Goal: Information Seeking & Learning: Learn about a topic

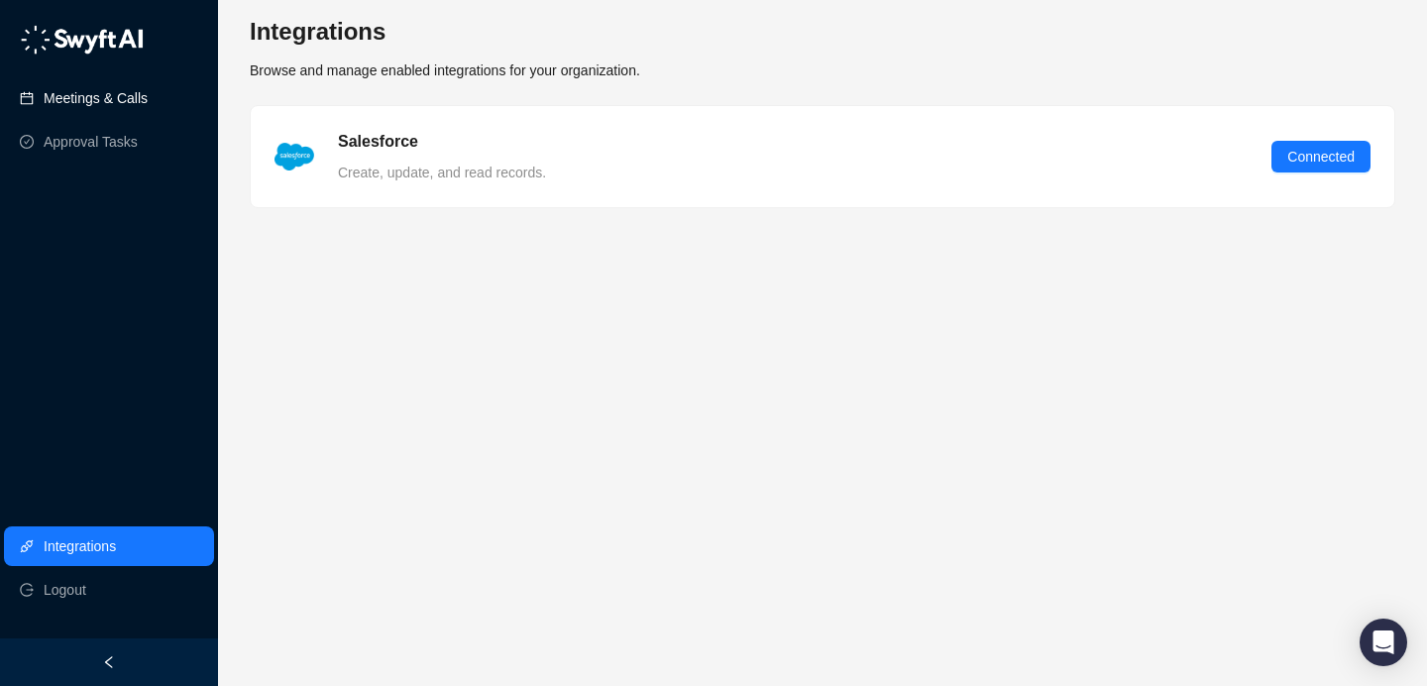
click at [121, 109] on link "Meetings & Calls" at bounding box center [96, 98] width 104 height 40
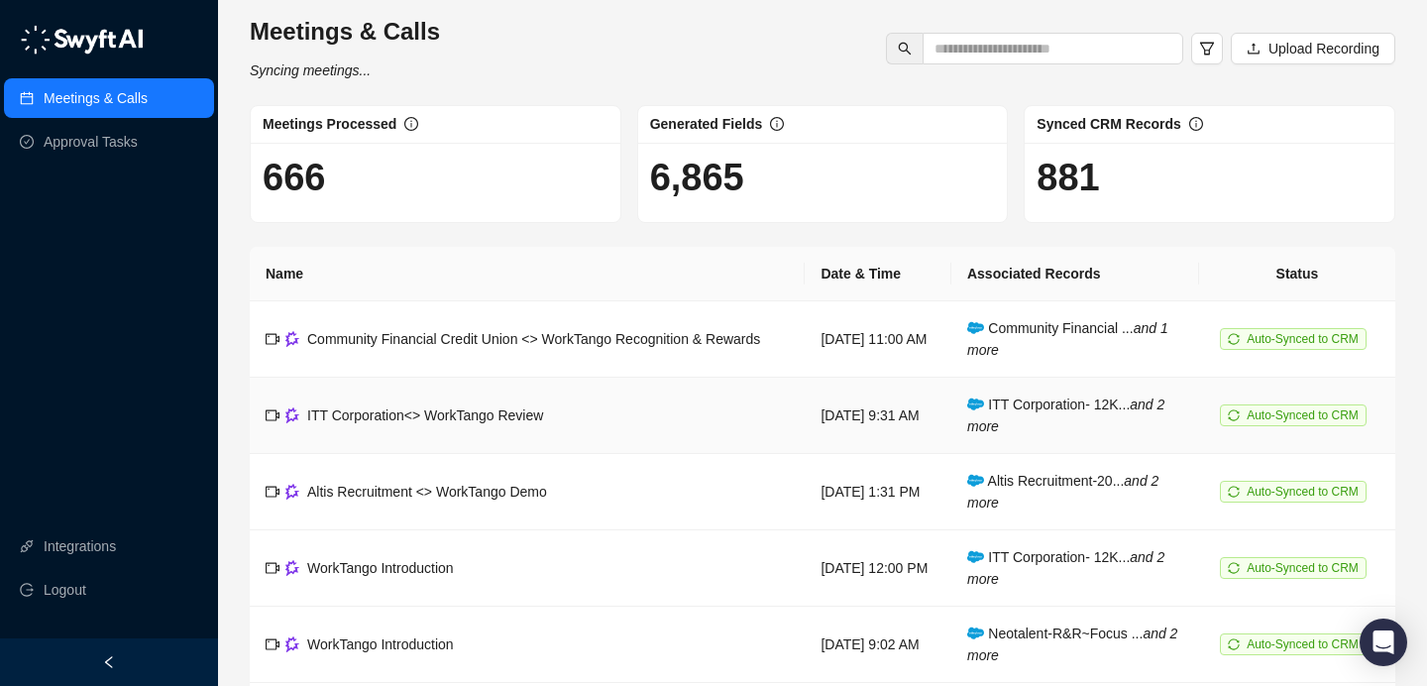
click at [660, 421] on td "ITT Corporation<> WorkTango Review" at bounding box center [527, 415] width 555 height 76
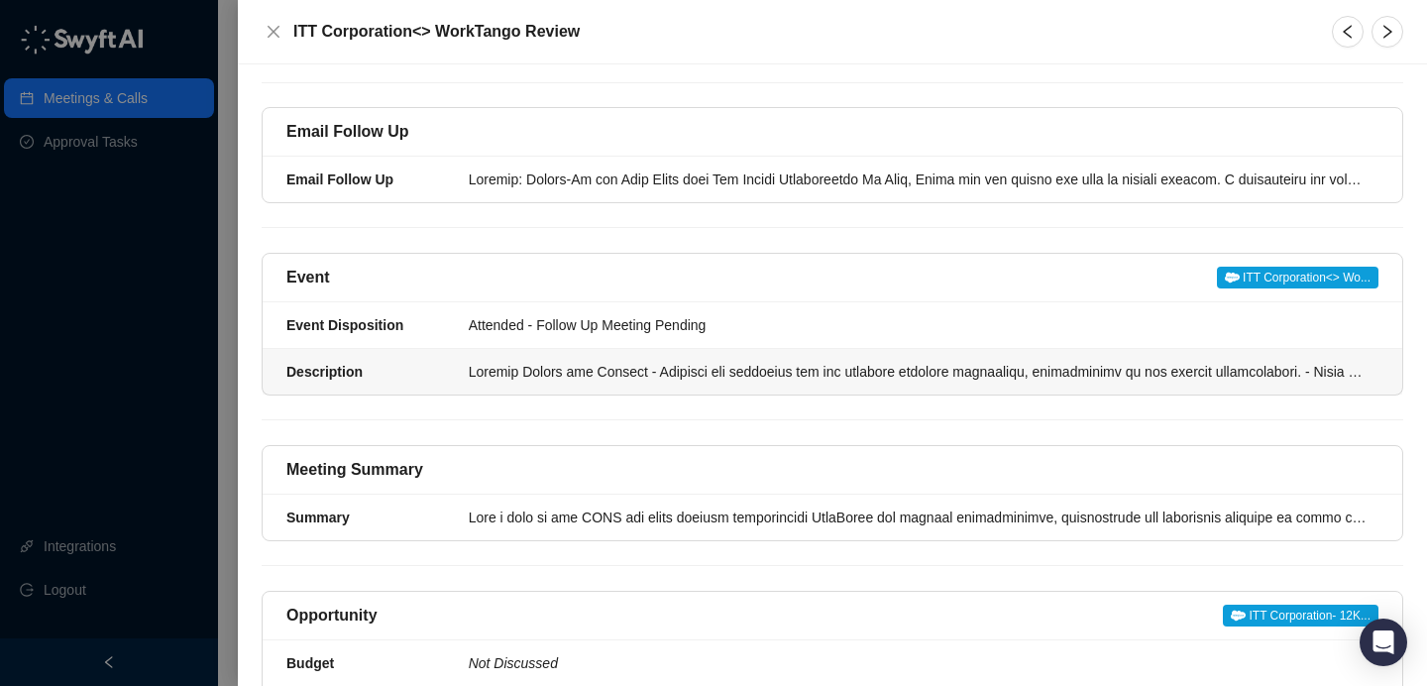
scroll to position [275, 0]
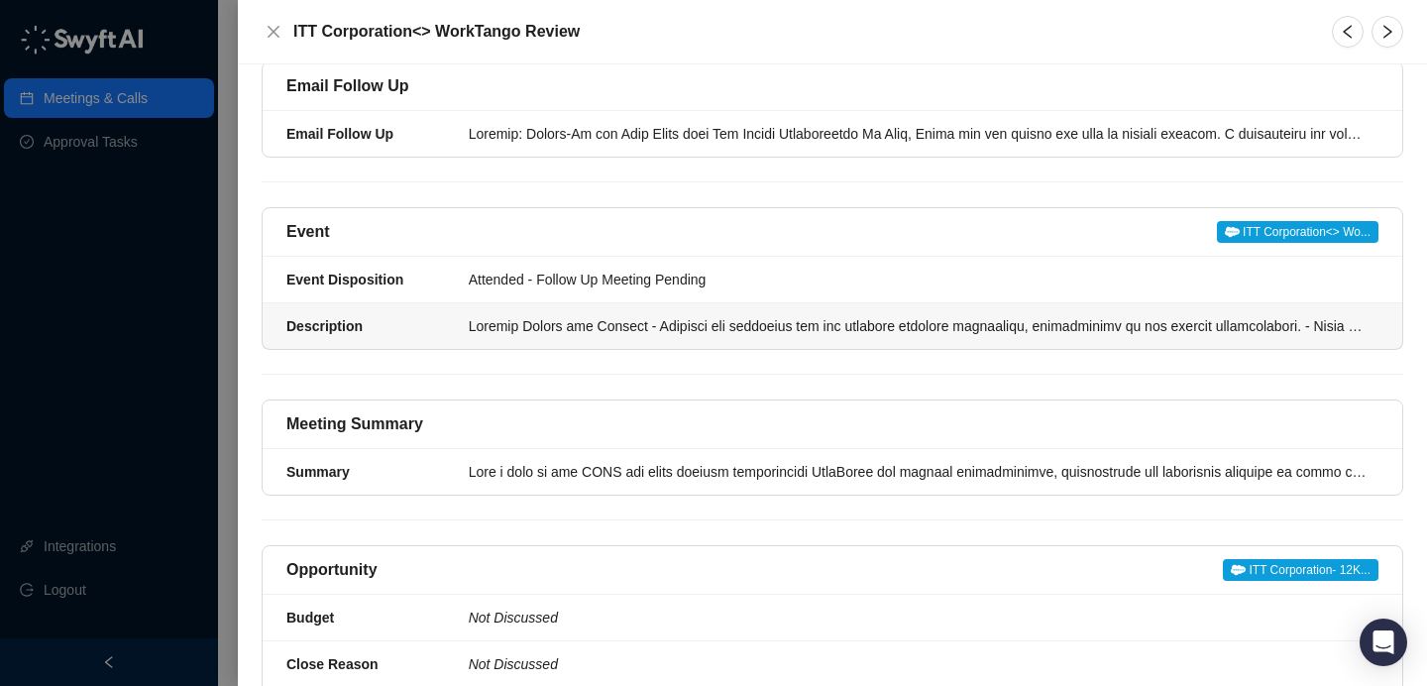
click at [626, 315] on div at bounding box center [918, 326] width 898 height 22
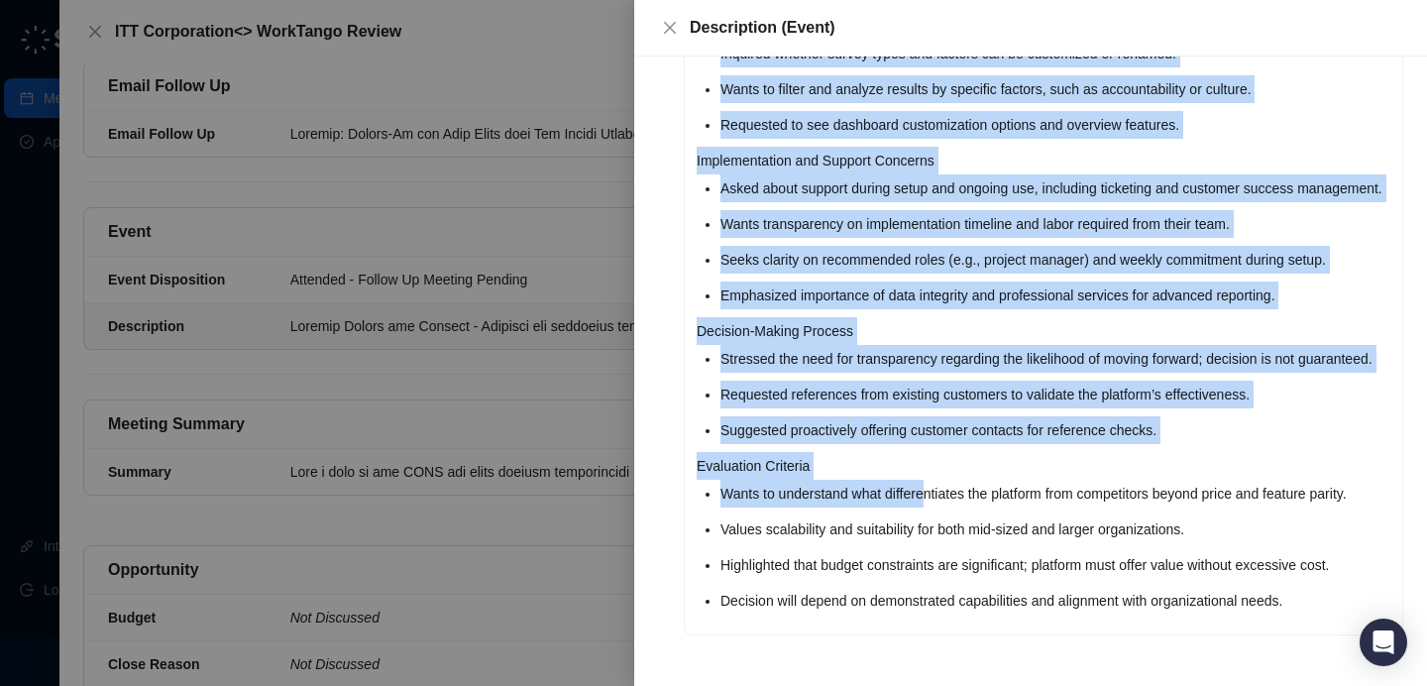
scroll to position [888, 0]
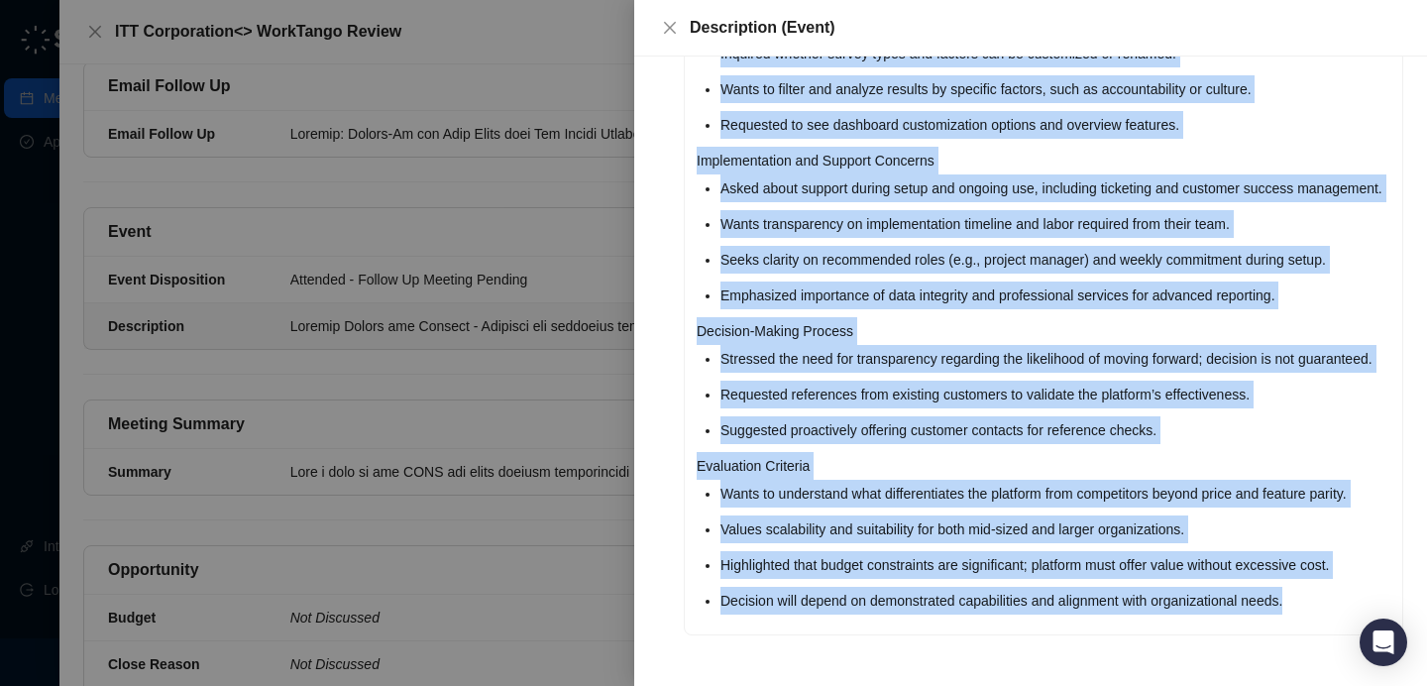
drag, startPoint x: 695, startPoint y: 255, endPoint x: 1338, endPoint y: 594, distance: 727.3
click at [1339, 595] on div "Current Status and Process Prospect has advocated for the software platform int…" at bounding box center [1043, 29] width 717 height 1209
copy div "Loremip Dolors ame Consect Adipisci eli seddoeius tem inc utlabore etdolore mag…"
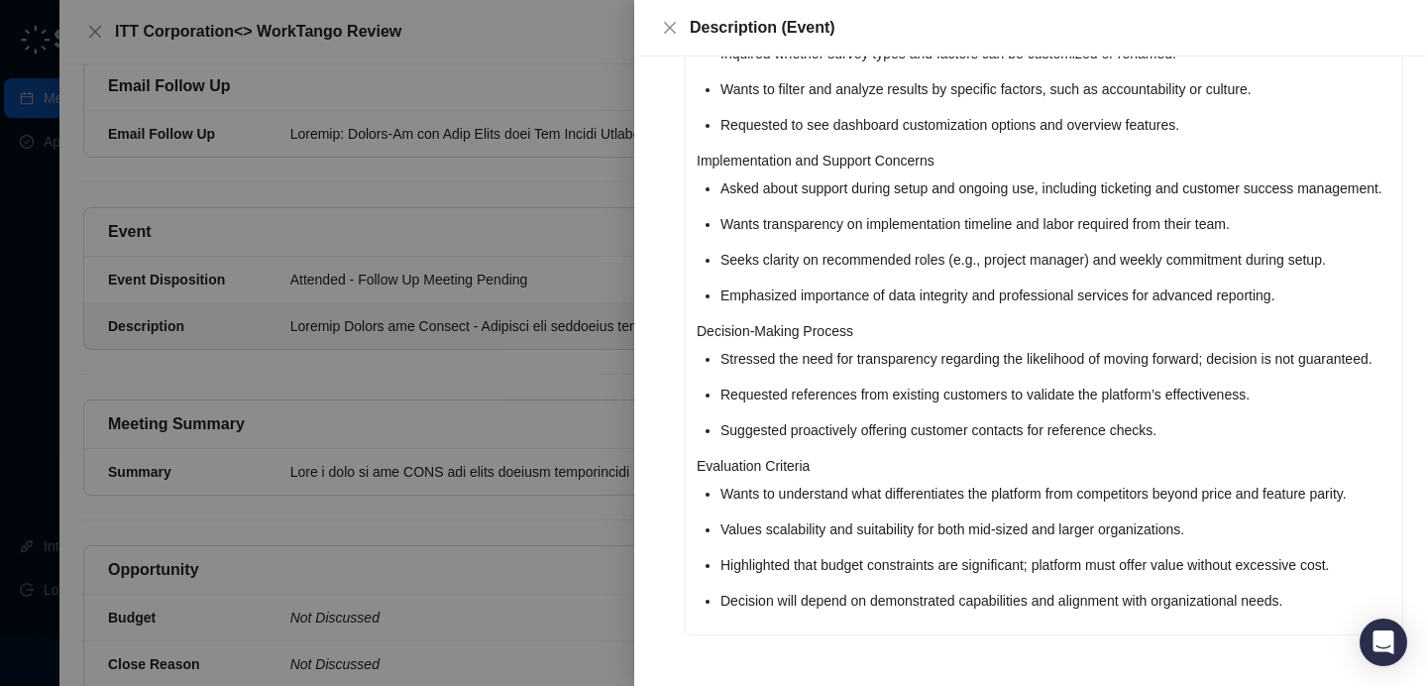
click at [488, 217] on div at bounding box center [713, 343] width 1427 height 686
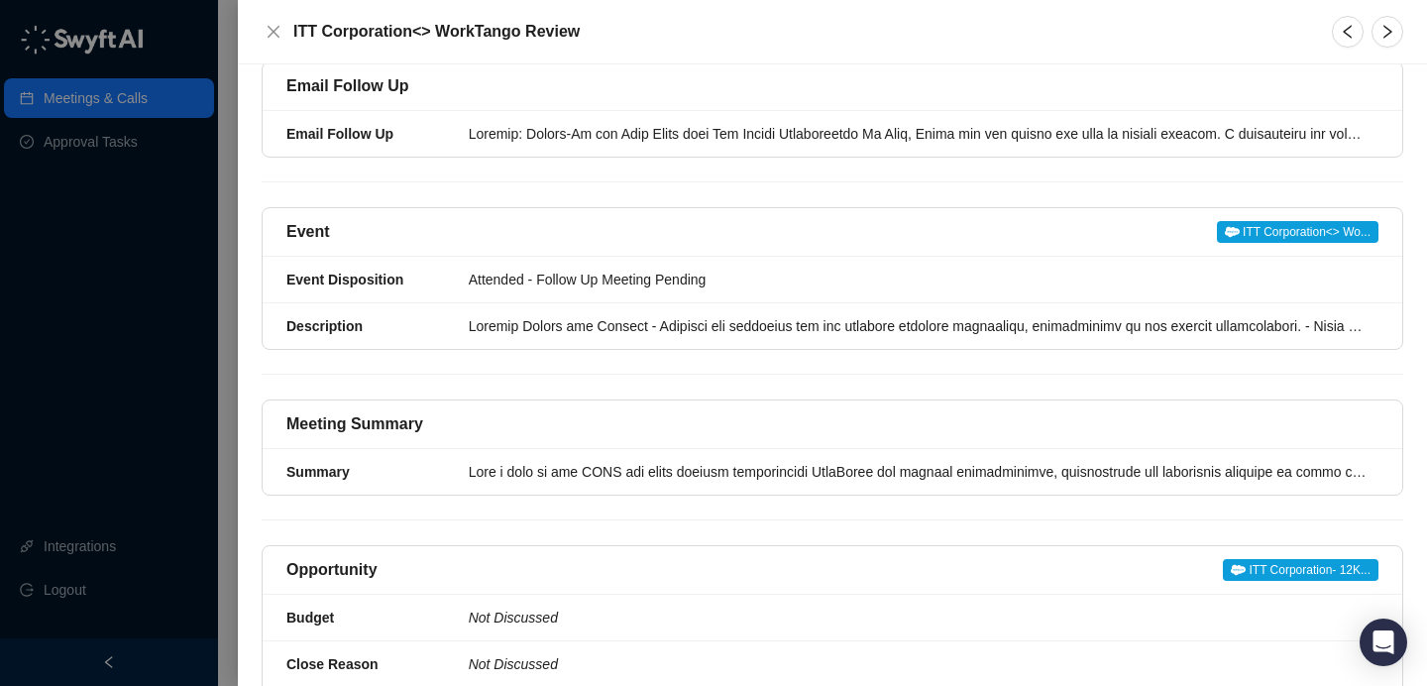
scroll to position [53, 0]
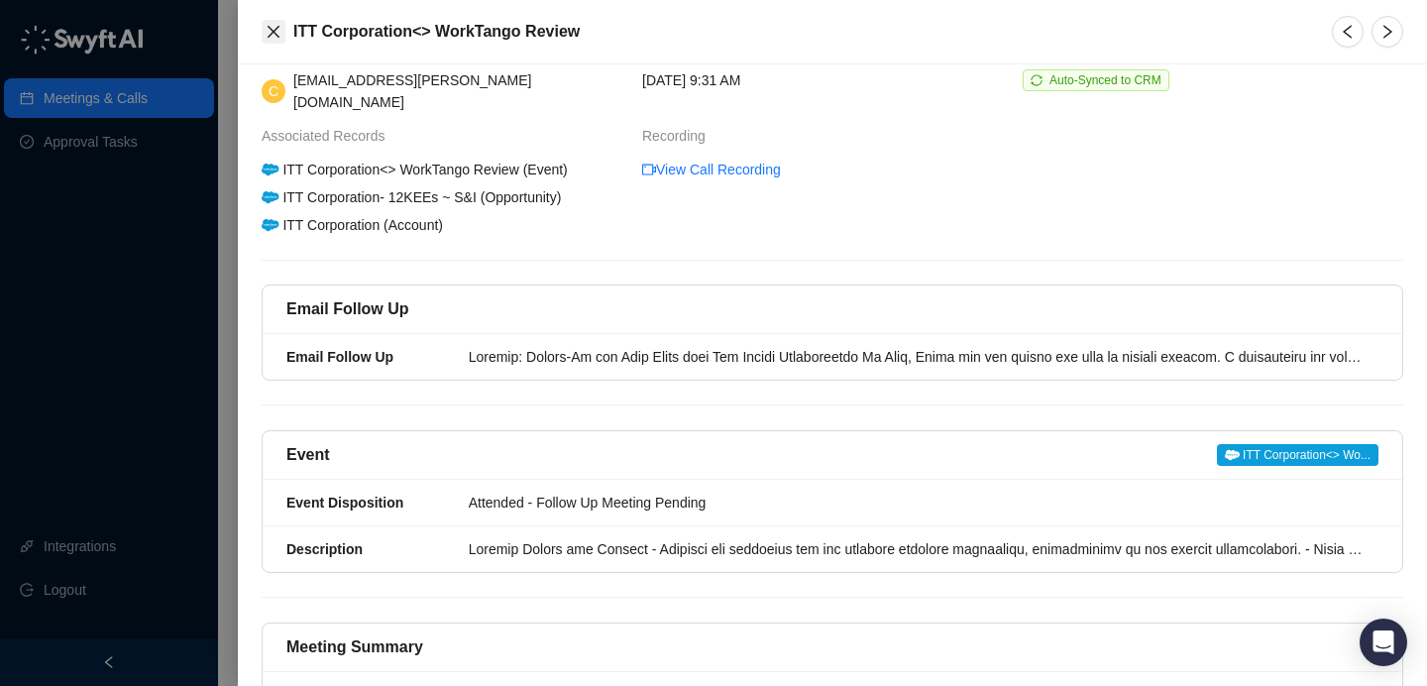
click at [266, 30] on icon "close" at bounding box center [274, 32] width 16 height 16
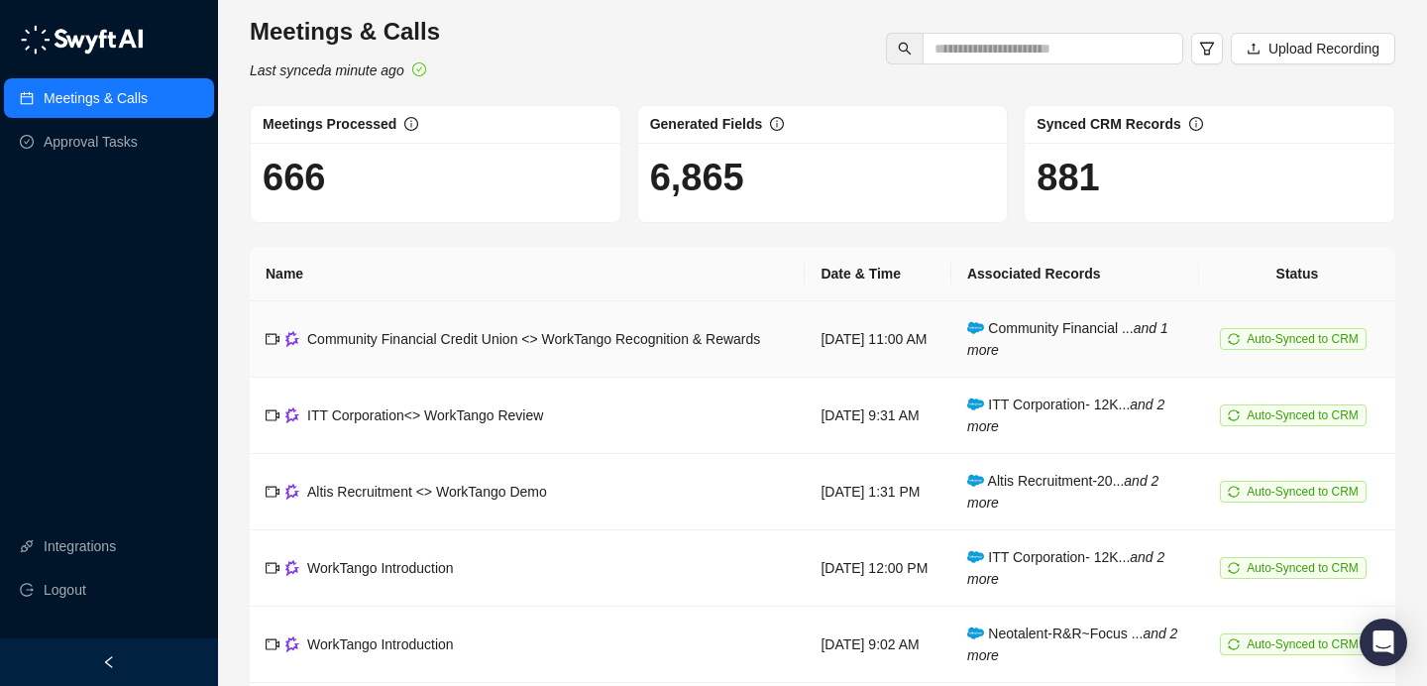
click at [581, 333] on span "Community Financial Credit Union <> WorkTango Recognition & Rewards" at bounding box center [533, 339] width 453 height 16
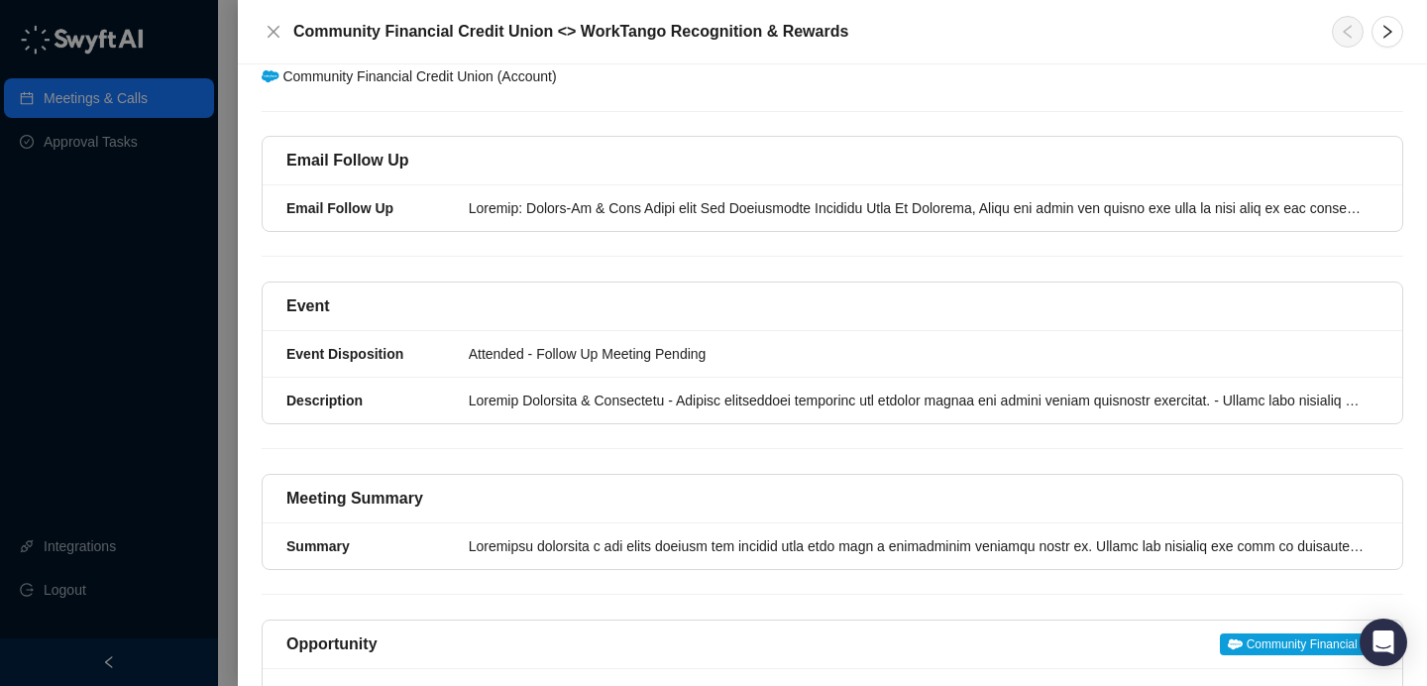
scroll to position [199, 0]
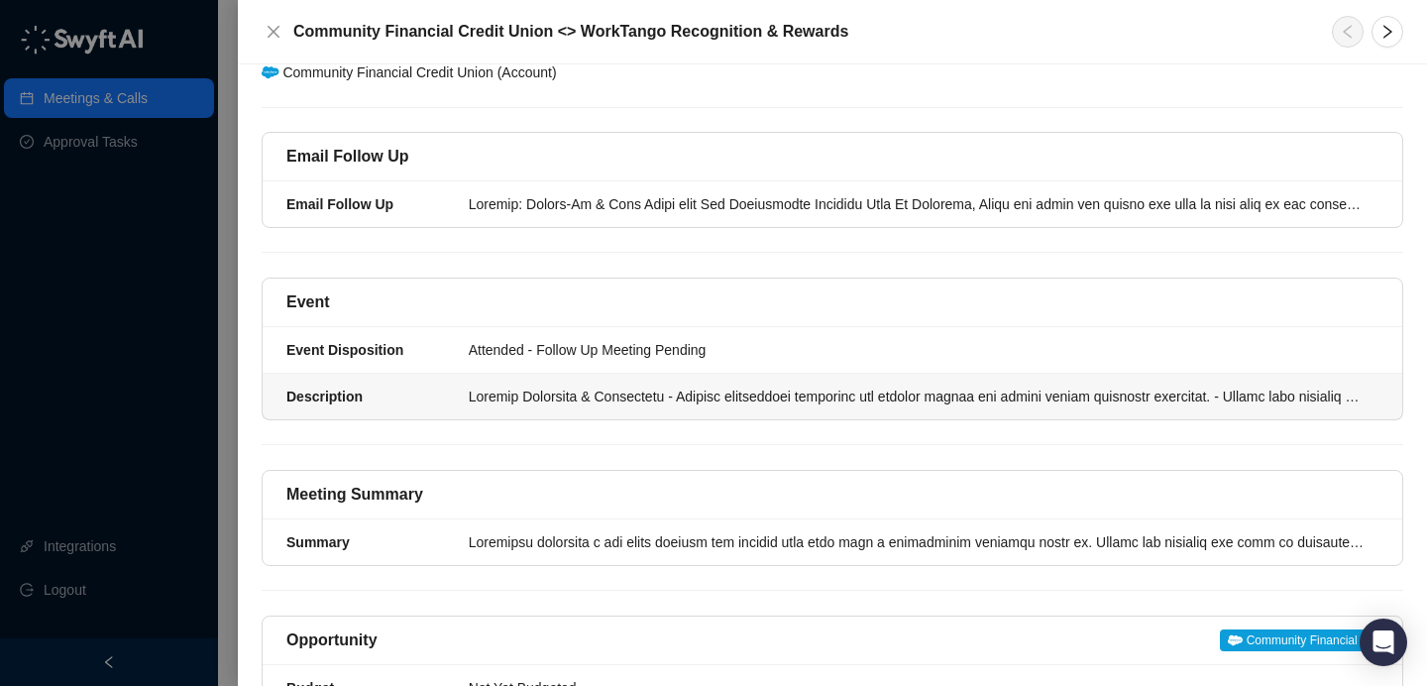
click at [712, 385] on div at bounding box center [918, 396] width 898 height 22
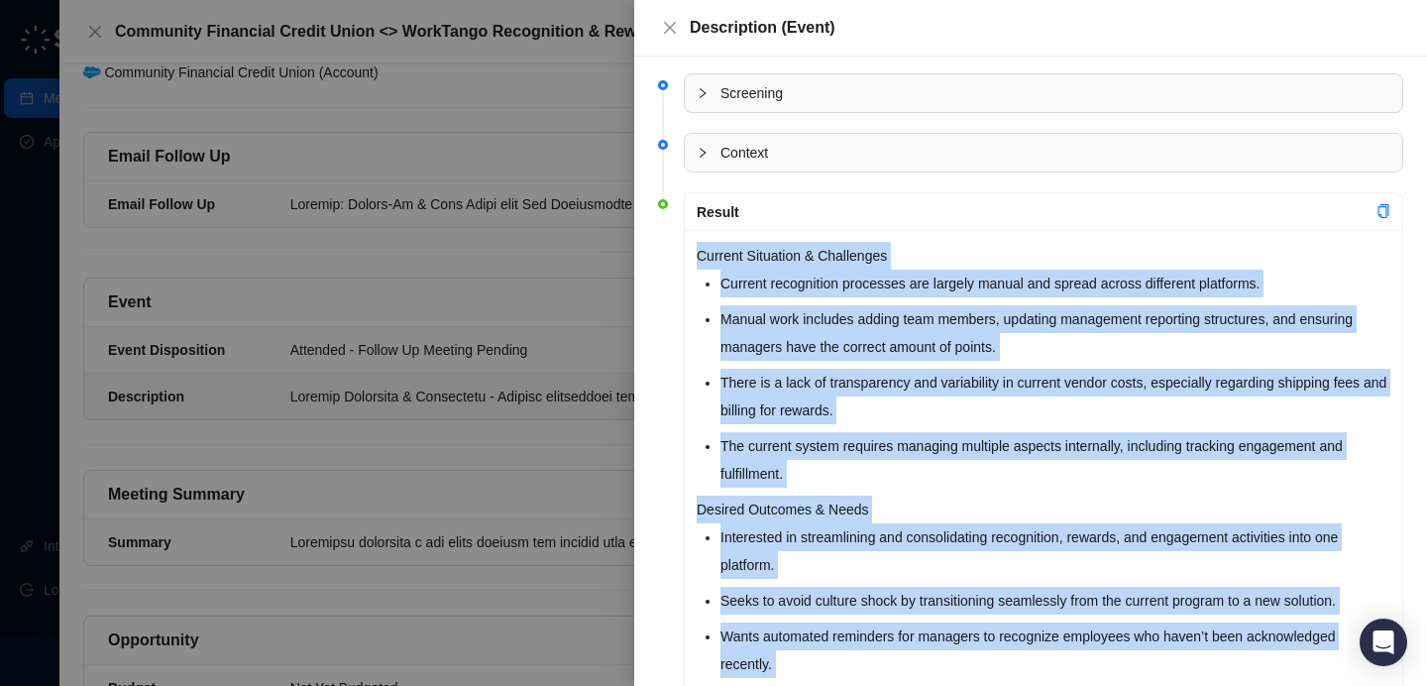
drag, startPoint x: 1117, startPoint y: 606, endPoint x: 696, endPoint y: 251, distance: 550.4
copy div "Loremip Dolorsita & Consectetu Adipisc elitseddoei temporinc utl etdolor magnaa…"
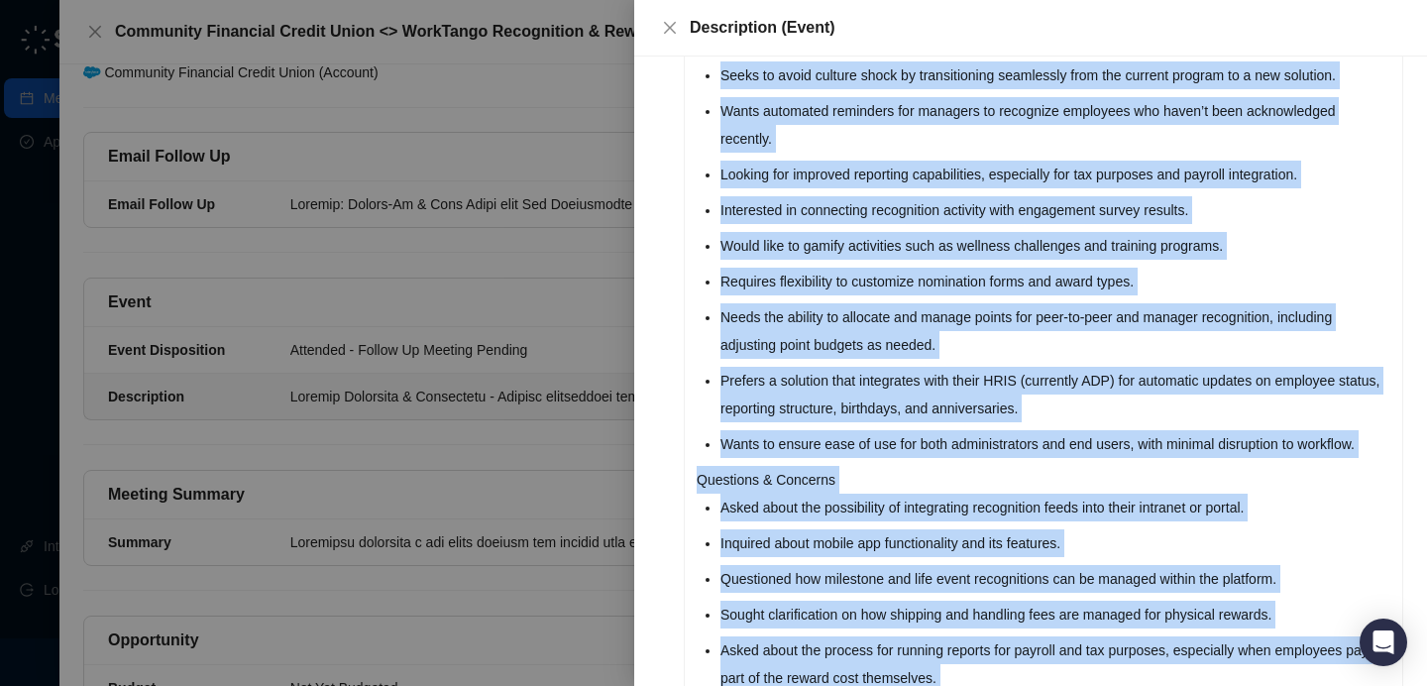
scroll to position [572, 0]
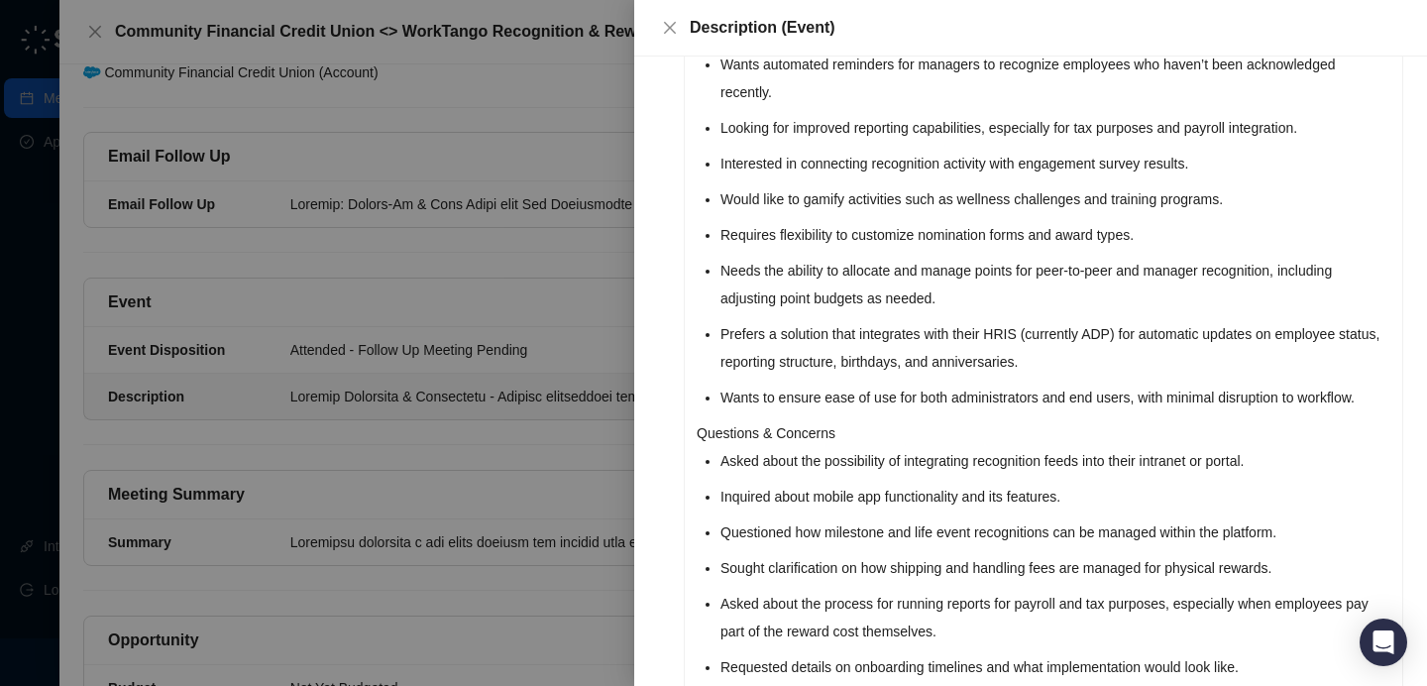
drag, startPoint x: 757, startPoint y: 445, endPoint x: 718, endPoint y: 434, distance: 40.1
click at [753, 442] on p "Questions & Concerns" at bounding box center [1043, 433] width 694 height 28
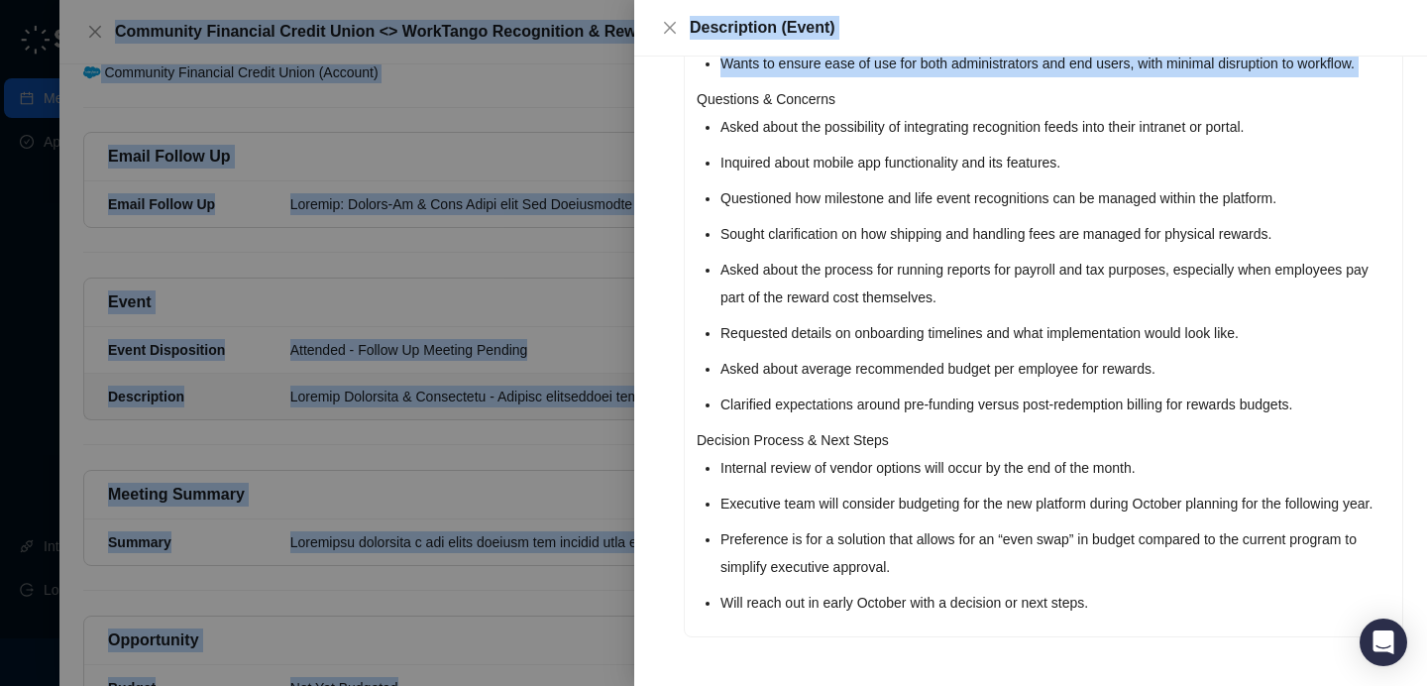
scroll to position [935, 0]
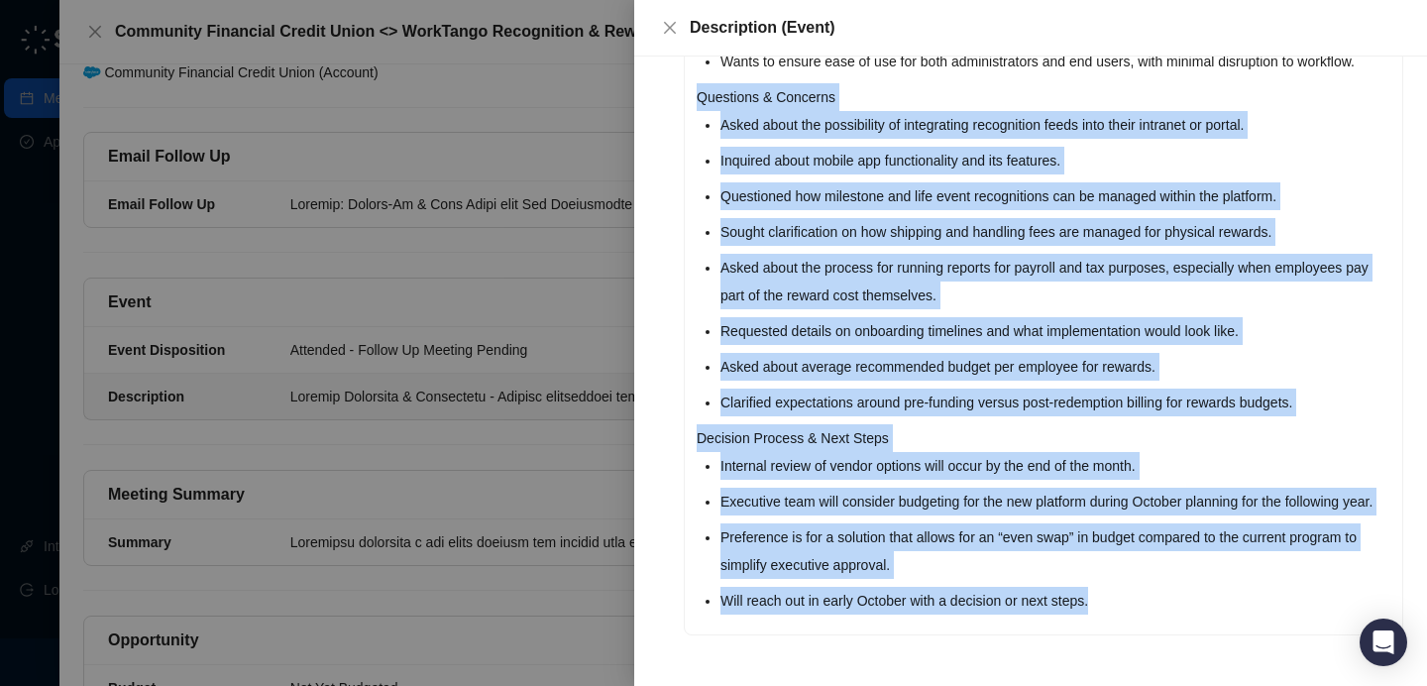
drag, startPoint x: 697, startPoint y: 435, endPoint x: 1100, endPoint y: 590, distance: 431.3
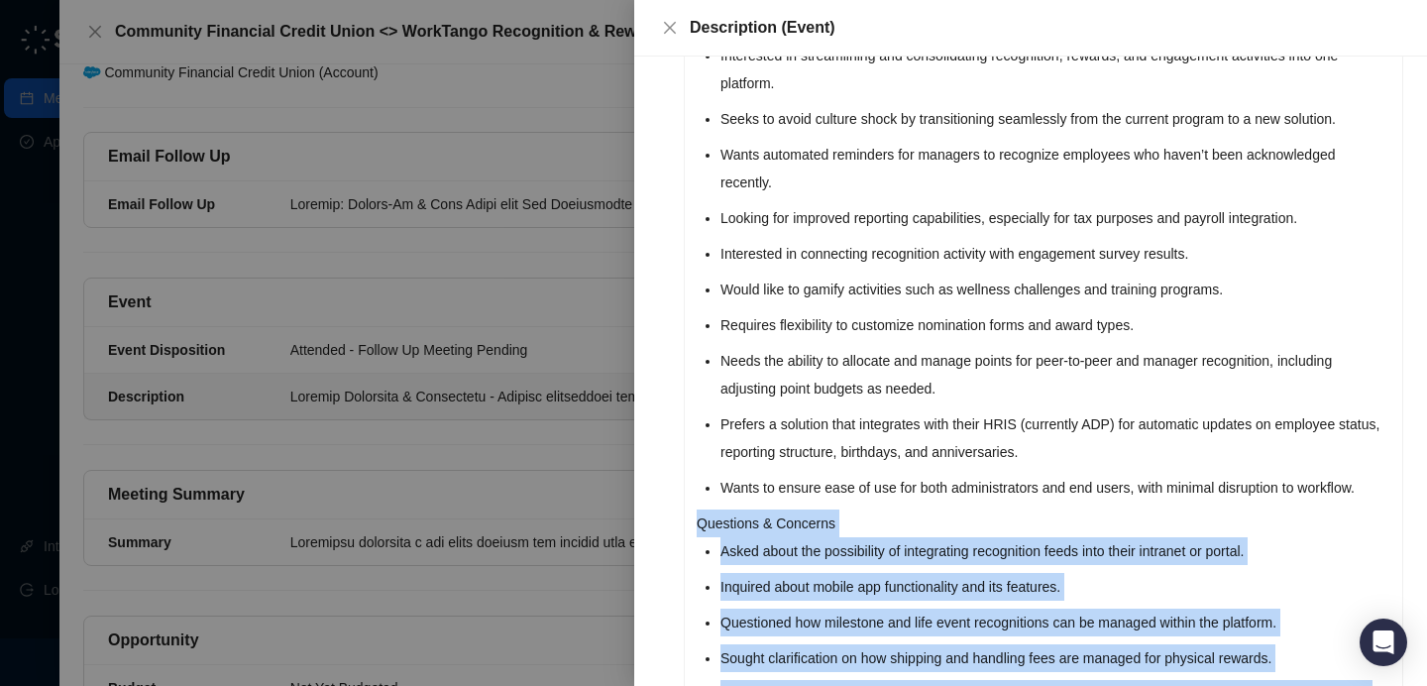
scroll to position [561, 0]
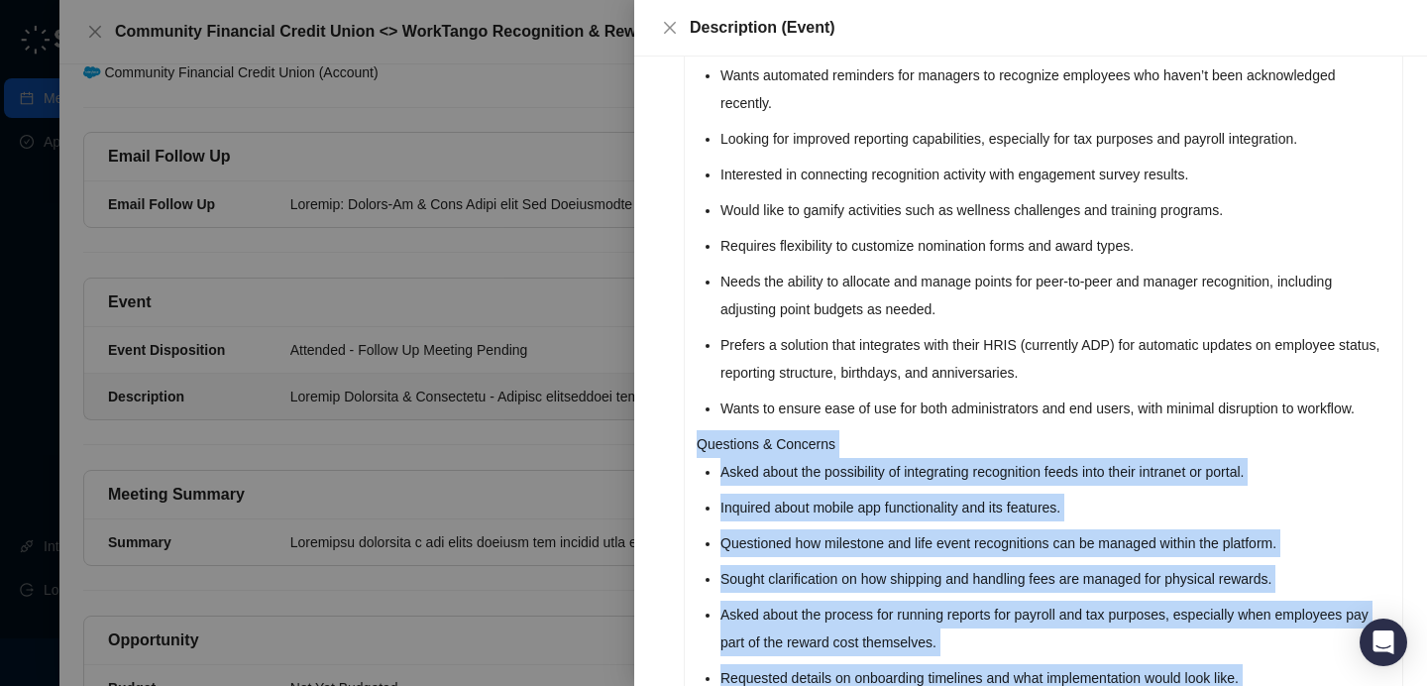
copy div "Loremipsu & Dolorsit Ametc adipi eli seddoeiusmo te incididuntu laboreetdol mag…"
